Goal: Find specific page/section: Find specific page/section

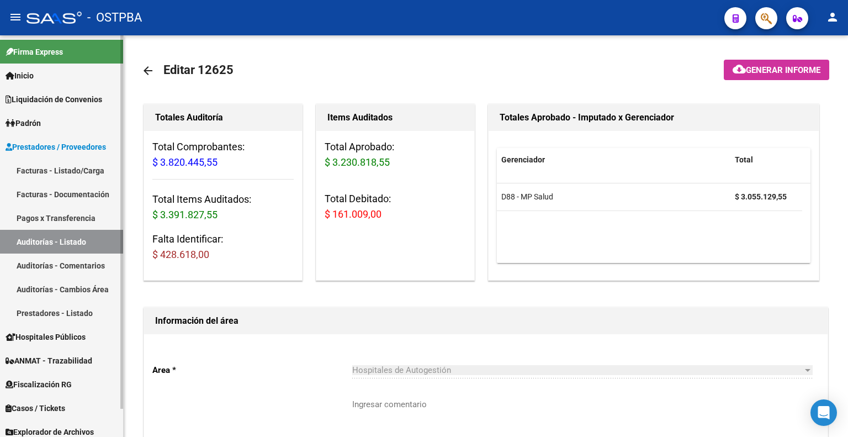
click at [65, 240] on link "Auditorías - Listado" at bounding box center [61, 242] width 123 height 24
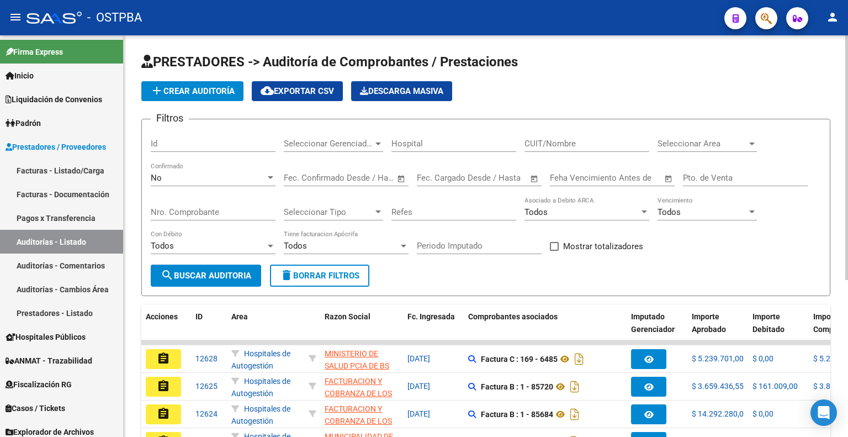
click at [206, 173] on div "No" at bounding box center [208, 178] width 115 height 10
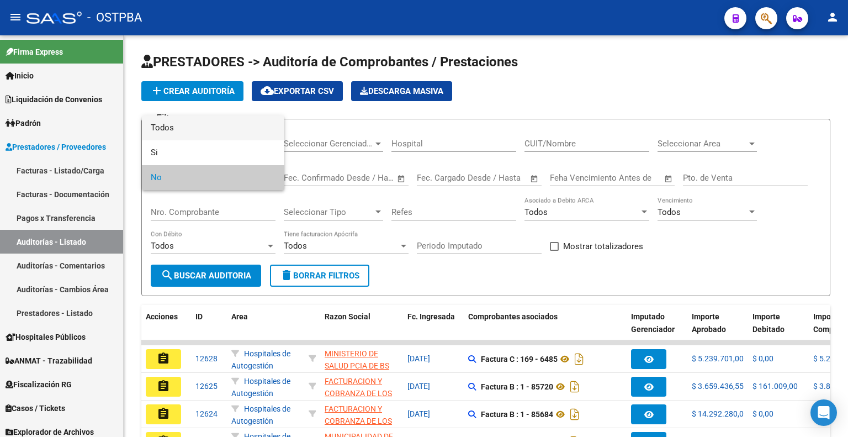
click at [208, 130] on span "Todos" at bounding box center [213, 127] width 125 height 25
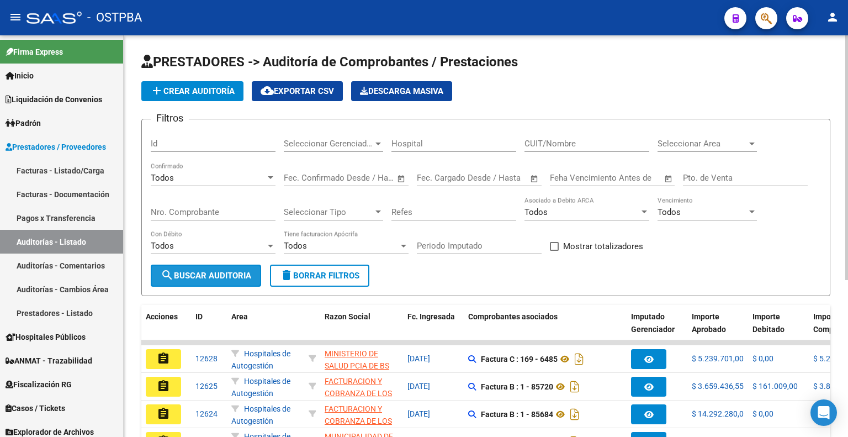
click at [222, 282] on button "search Buscar Auditoria" at bounding box center [206, 276] width 110 height 22
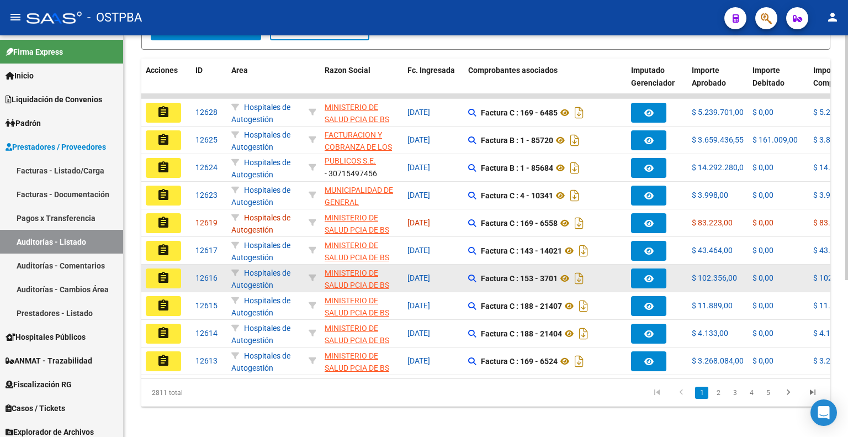
scroll to position [258, 0]
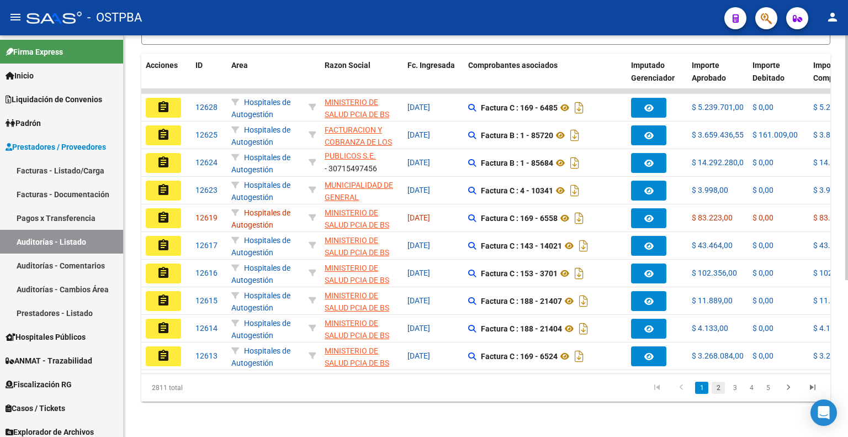
click at [718, 386] on link "2" at bounding box center [718, 388] width 13 height 12
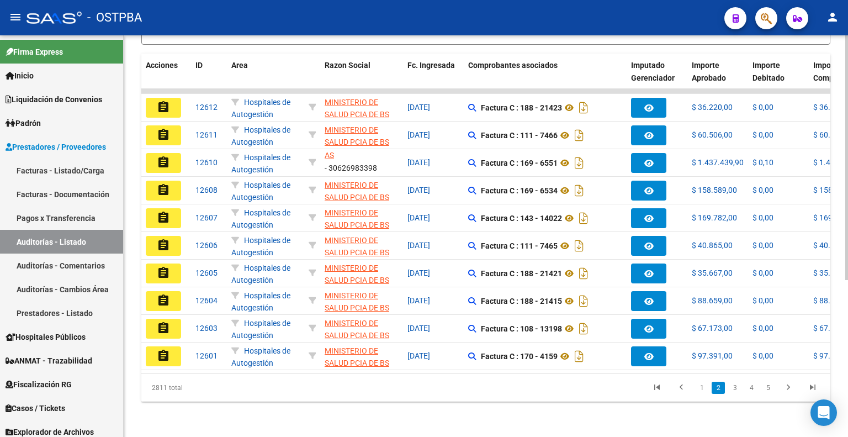
scroll to position [27, 0]
